Goal: Task Accomplishment & Management: Manage account settings

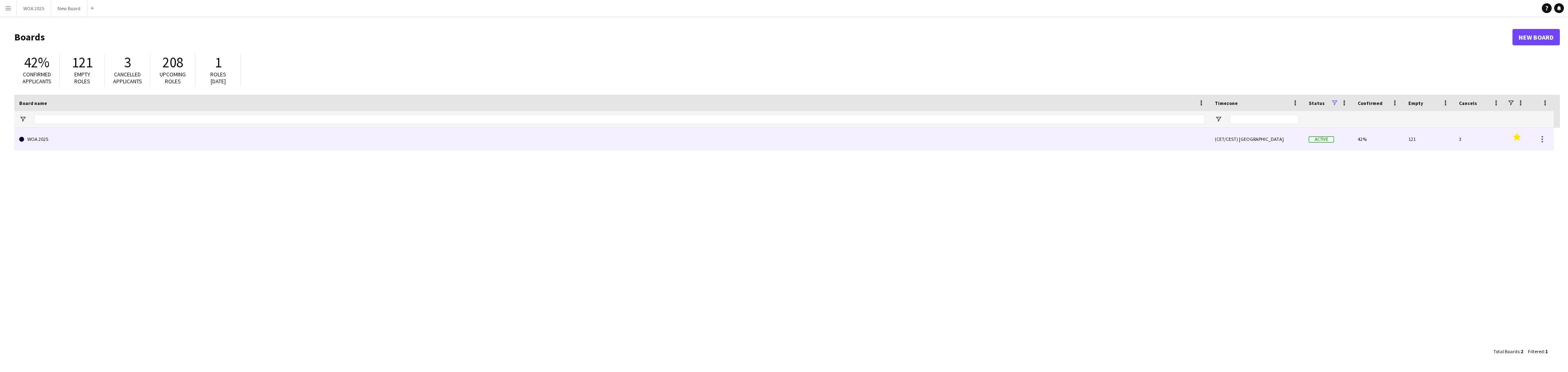
click at [92, 143] on link "WOA 2025" at bounding box center [611, 139] width 1185 height 23
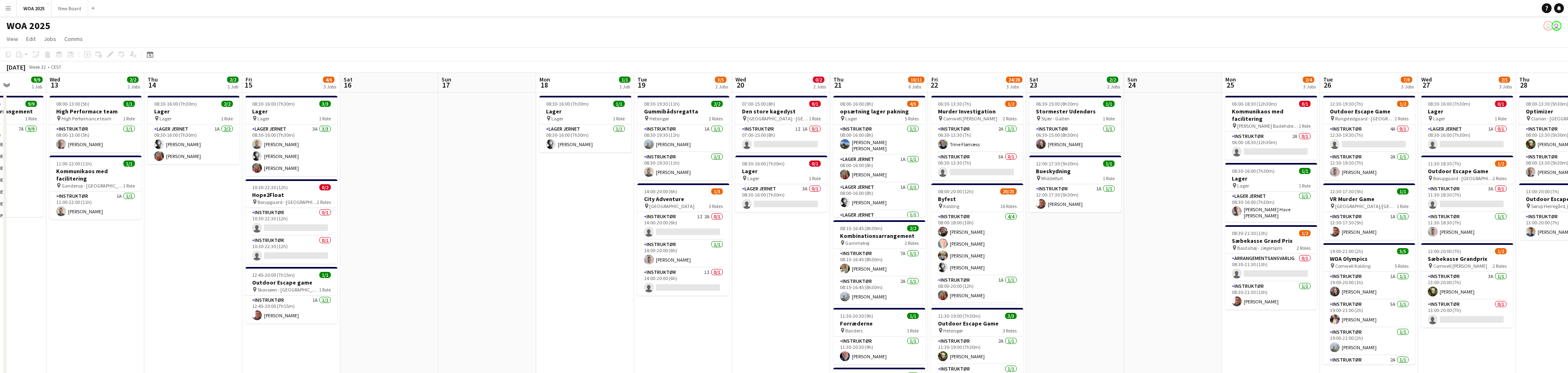
scroll to position [0, 294]
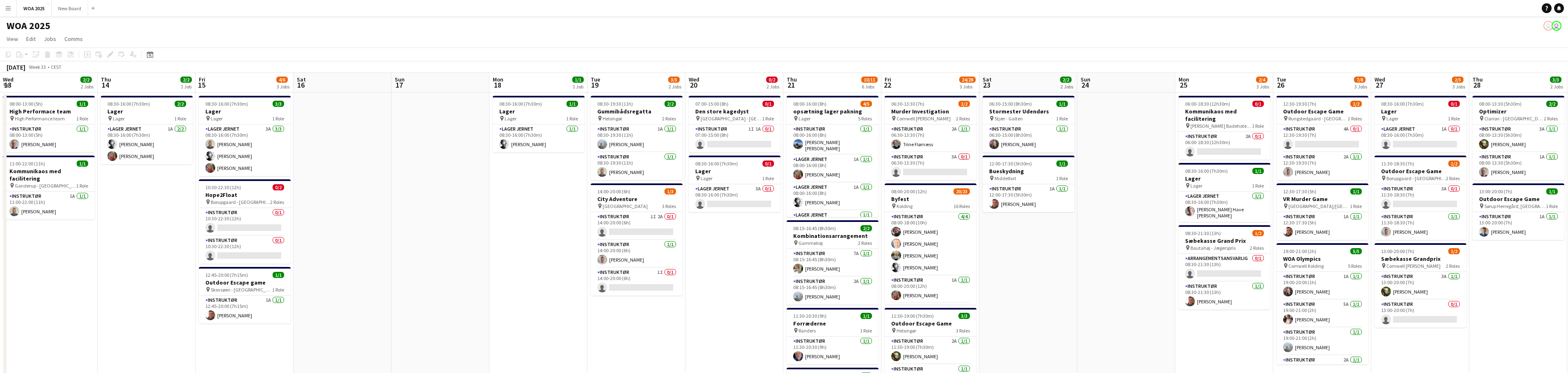
drag, startPoint x: 447, startPoint y: 157, endPoint x: 400, endPoint y: 157, distance: 47.0
click at [400, 157] on app-calendar-viewport "Sun 10 Mon 11 1/1 1 Job Tue 12 9/9 1 Job Wed 13 2/2 2 Jobs Thu 14 2/2 1 Job Fri…" at bounding box center [784, 336] width 1568 height 526
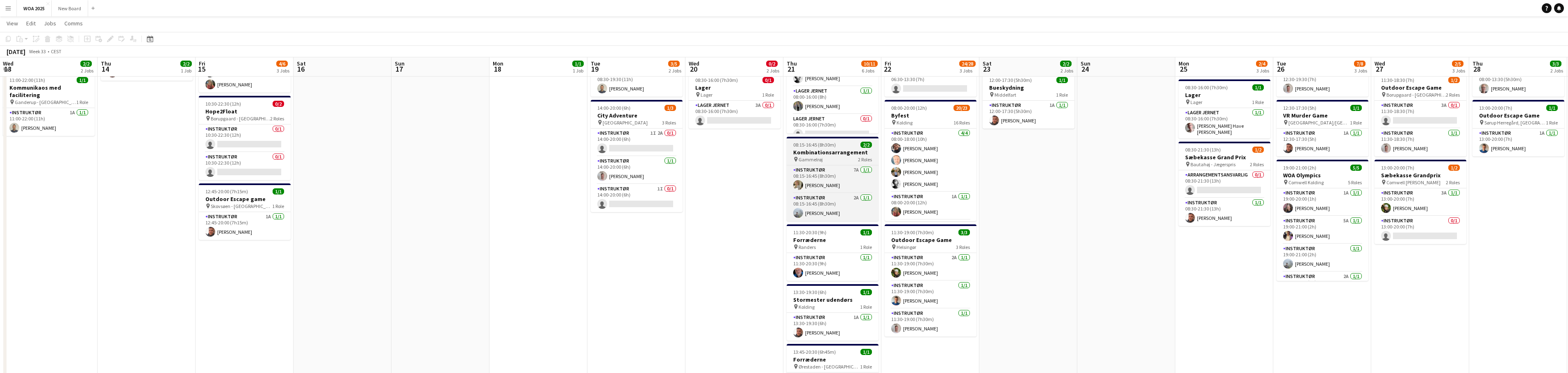
scroll to position [82, 0]
click at [832, 142] on span "08:15-16:45 (8h30m)" at bounding box center [814, 145] width 43 height 6
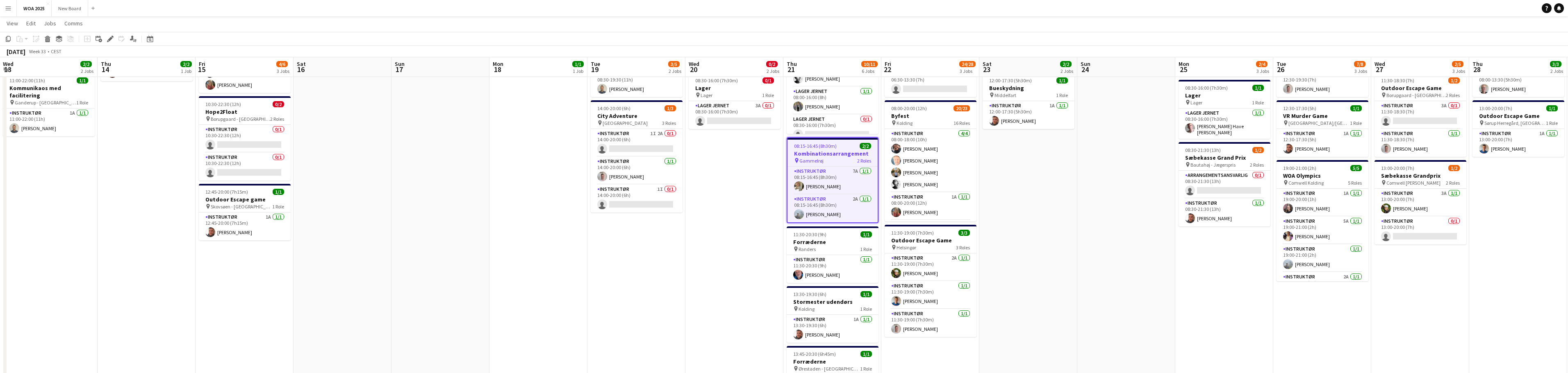
click at [820, 153] on h3 "Kombinationsarrangement" at bounding box center [832, 153] width 90 height 7
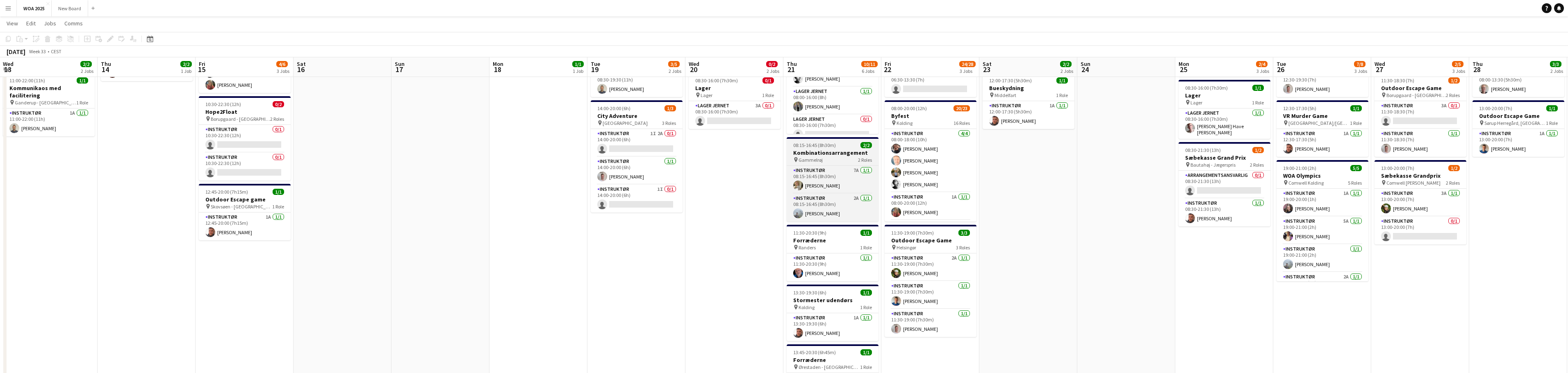
click at [820, 153] on h3 "Kombinationsarrangement" at bounding box center [833, 152] width 92 height 7
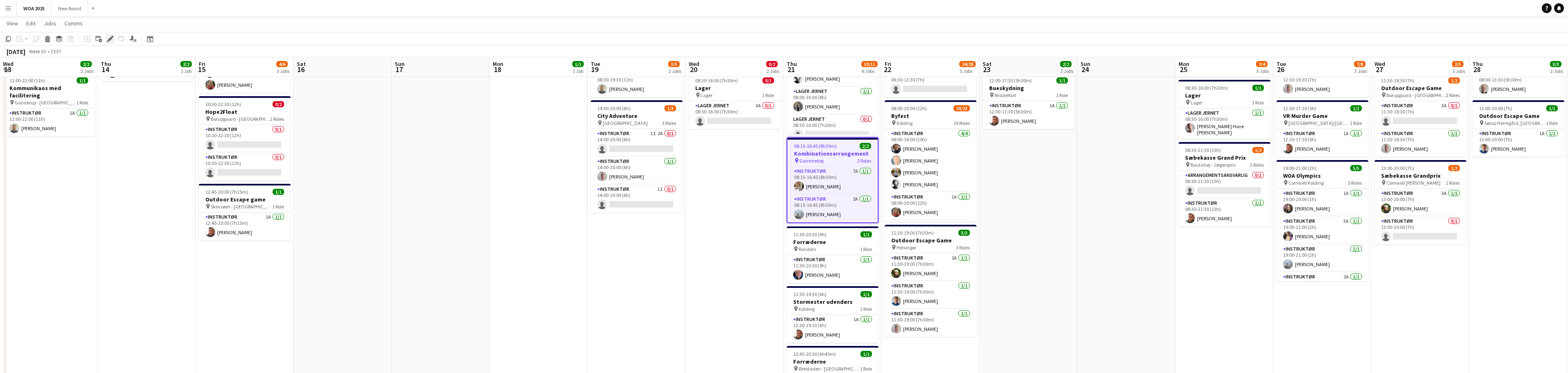
click at [112, 39] on icon at bounding box center [110, 39] width 5 height 5
type input "**********"
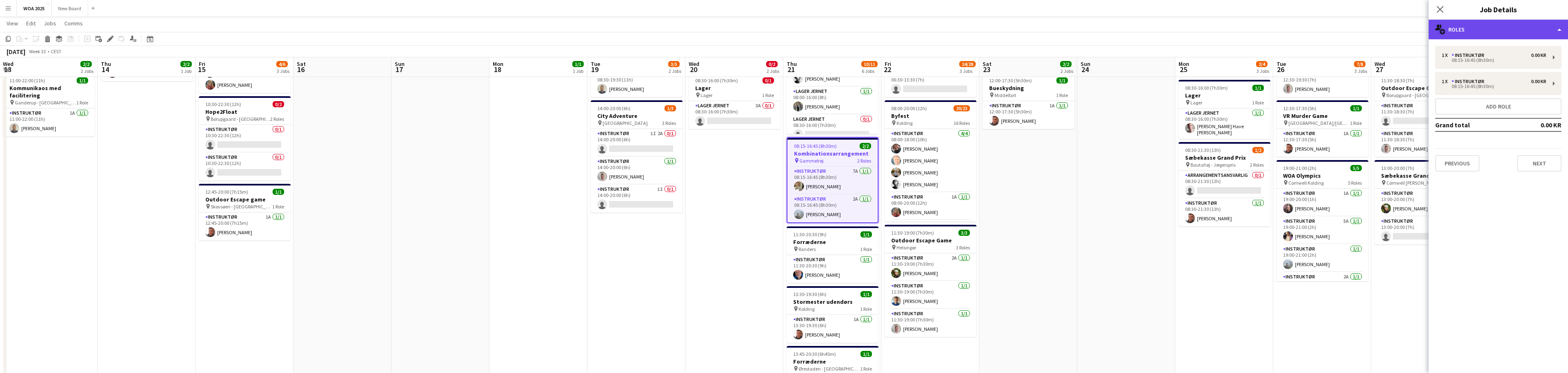
click at [1558, 33] on div "multiple-users-add Roles" at bounding box center [1498, 30] width 140 height 20
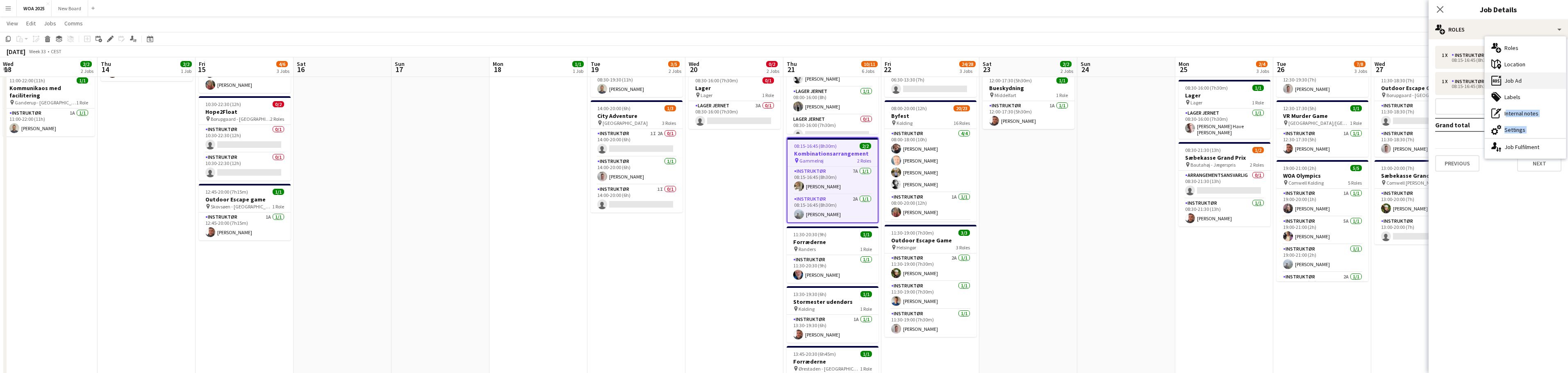
drag, startPoint x: 1542, startPoint y: 150, endPoint x: 1548, endPoint y: 72, distance: 78.2
click at [1549, 95] on div "multiple-users-add Roles maps-pin-1 Location ads-window Job Ad tags-double Labe…" at bounding box center [1525, 97] width 81 height 122
click at [1548, 72] on div "ads-window Job Ad" at bounding box center [1525, 80] width 81 height 17
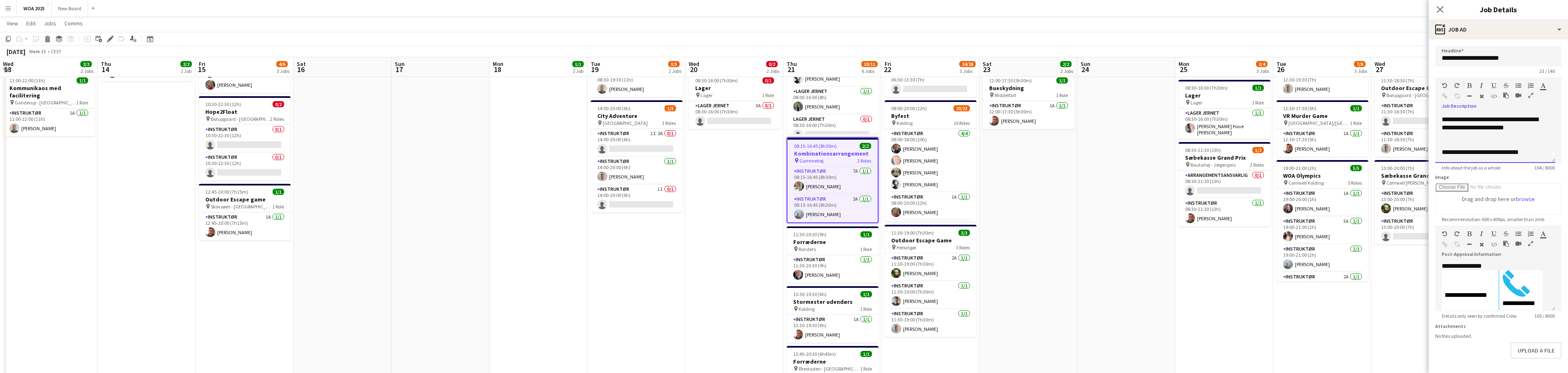
scroll to position [0, 0]
click at [1510, 126] on p "**********" at bounding box center [1492, 134] width 101 height 25
click at [1540, 147] on p at bounding box center [1495, 150] width 107 height 8
click at [1439, 10] on icon "Close pop-in" at bounding box center [1439, 9] width 8 height 8
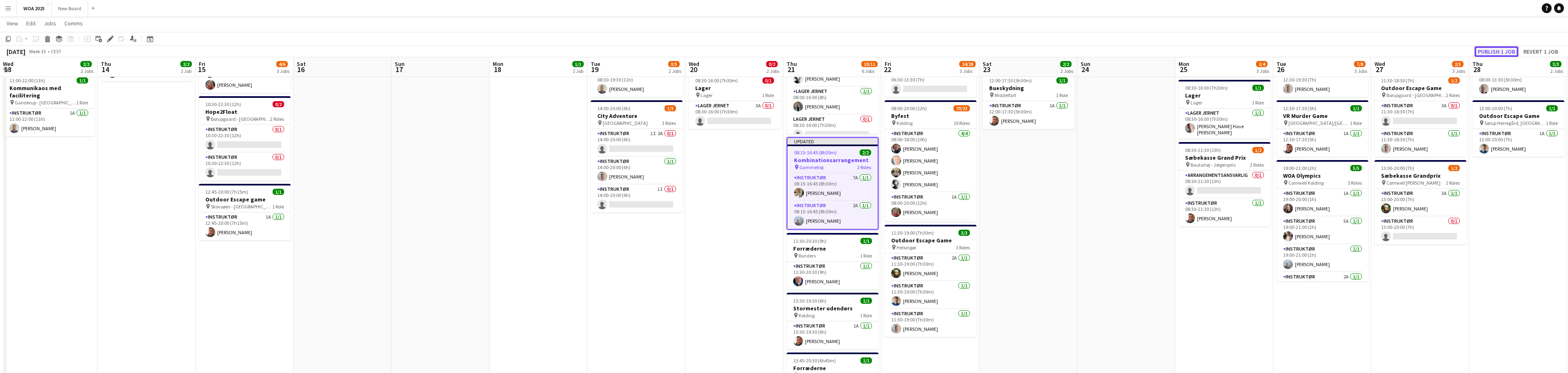
click at [1497, 47] on button "Publish 1 job" at bounding box center [1496, 51] width 44 height 11
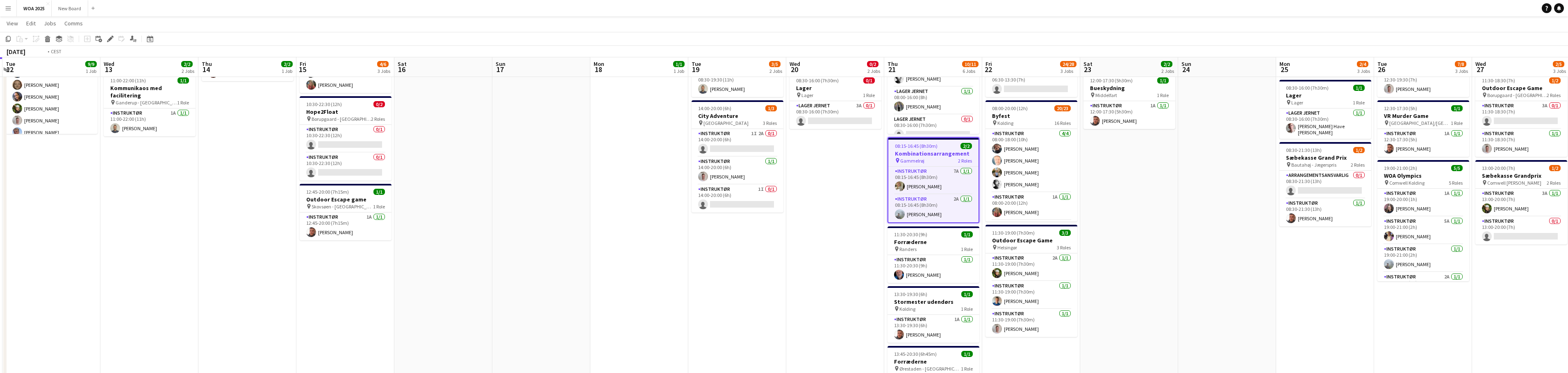
scroll to position [0, 176]
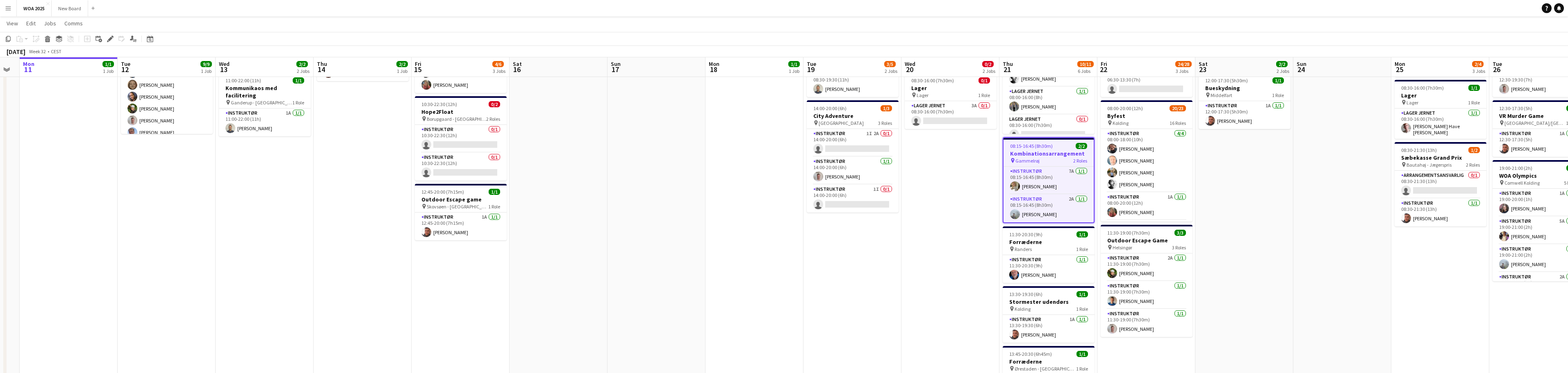
drag, startPoint x: 296, startPoint y: 214, endPoint x: 513, endPoint y: 206, distance: 217.1
click at [513, 206] on app-calendar-viewport "Sat 9 Sun 10 Mon 11 1/1 1 Job Tue 12 9/9 1 Job Wed 13 2/2 2 Jobs Thu 14 2/2 1 J…" at bounding box center [784, 233] width 1568 height 567
